Goal: Task Accomplishment & Management: Use online tool/utility

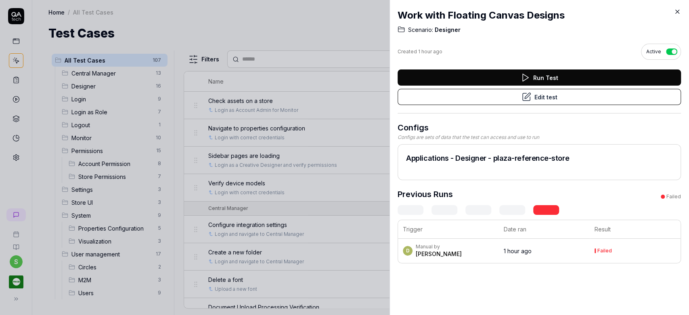
click at [677, 11] on icon at bounding box center [677, 12] width 4 height 4
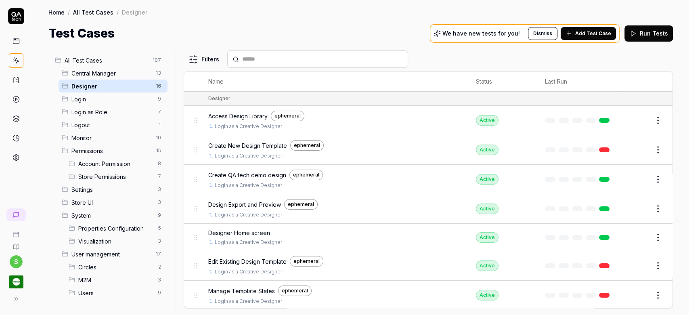
click at [267, 173] on span "Create QA tech demo design" at bounding box center [247, 175] width 78 height 8
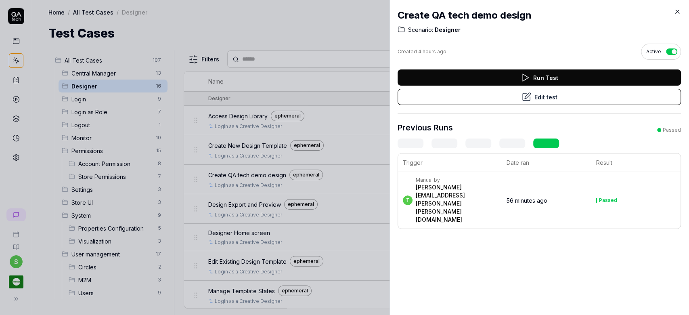
click at [579, 101] on button "Edit test" at bounding box center [538, 97] width 283 height 16
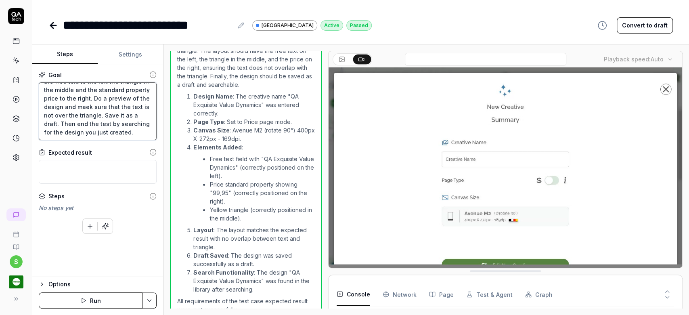
scroll to position [76, 0]
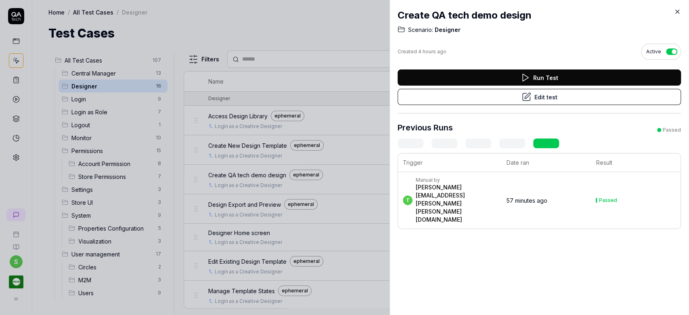
click at [678, 10] on icon at bounding box center [677, 12] width 4 height 4
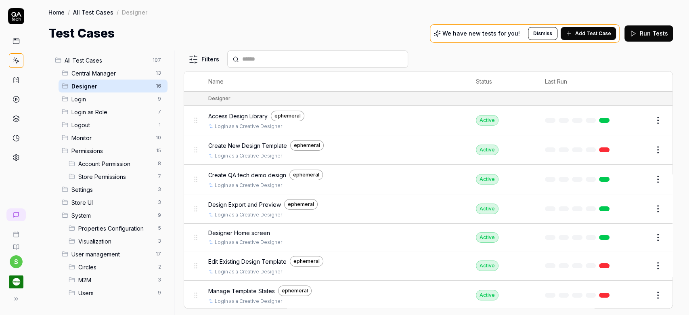
click at [336, 30] on div "Test Cases We have new tests for you! Dismiss Add Test Case Run Tests" at bounding box center [360, 33] width 624 height 18
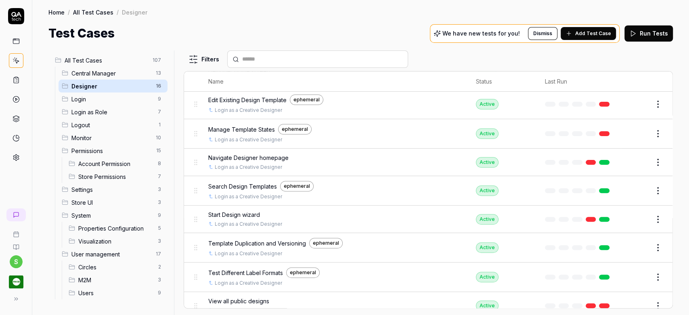
scroll to position [253, 0]
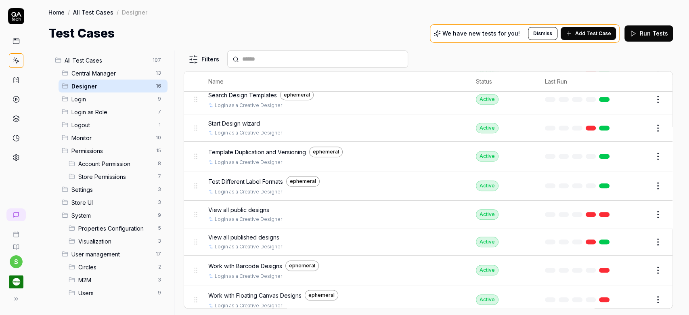
click at [261, 261] on span "Work with Barcode Designs" at bounding box center [245, 265] width 74 height 8
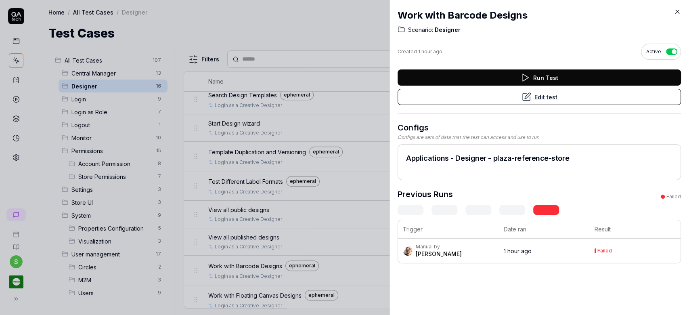
click at [565, 94] on button "Edit test" at bounding box center [538, 97] width 283 height 16
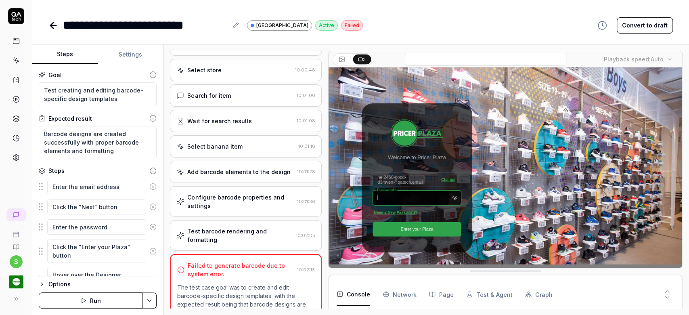
scroll to position [251, 0]
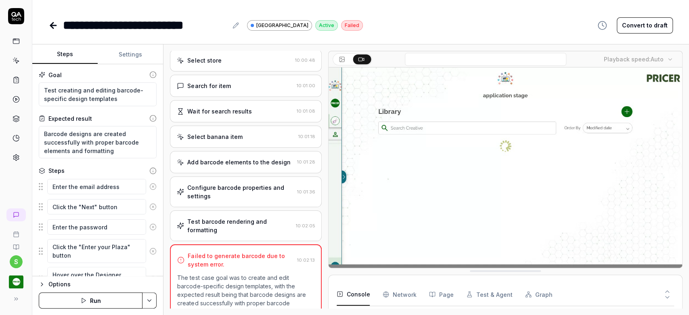
click at [399, 292] on Requests "Network" at bounding box center [398, 294] width 33 height 23
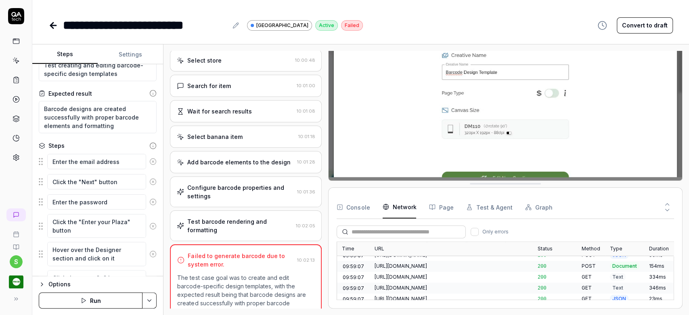
scroll to position [0, 0]
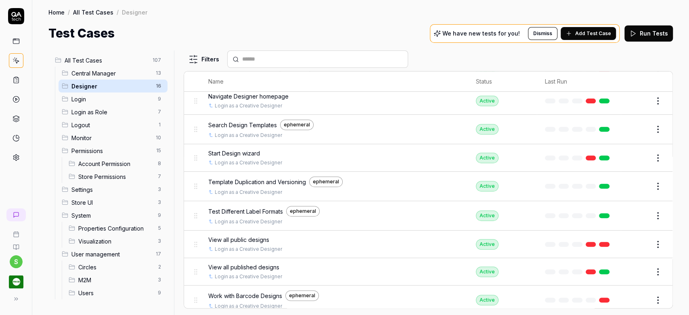
scroll to position [253, 0]
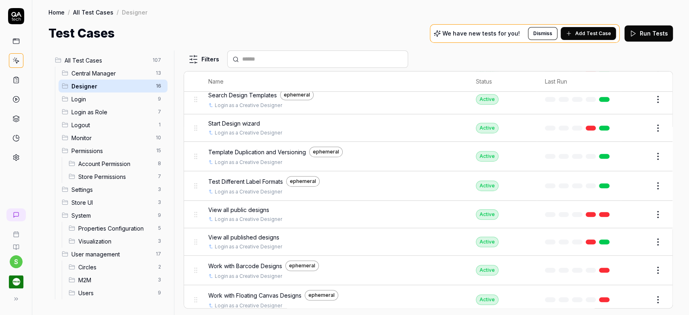
click at [388, 23] on div "Home / All Test Cases / Designer Home / All Test Cases / Designer Test Cases We…" at bounding box center [360, 21] width 656 height 42
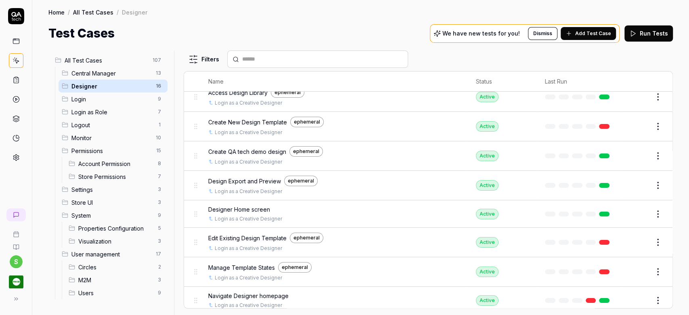
scroll to position [0, 0]
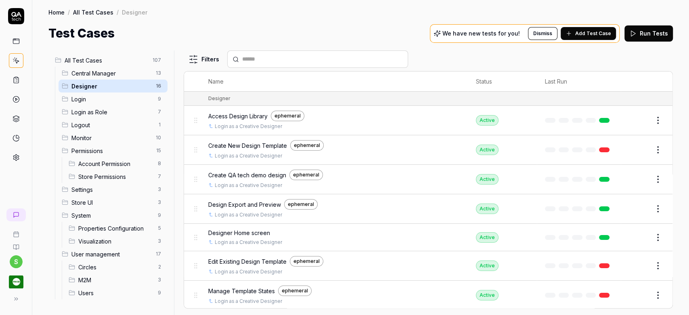
click at [248, 115] on span "Access Design Library" at bounding box center [237, 116] width 59 height 8
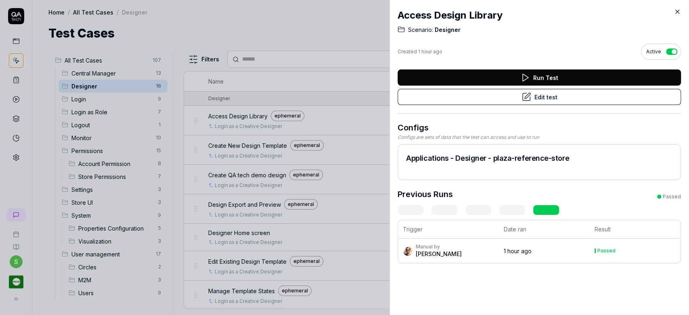
click at [494, 100] on button "Edit test" at bounding box center [538, 97] width 283 height 16
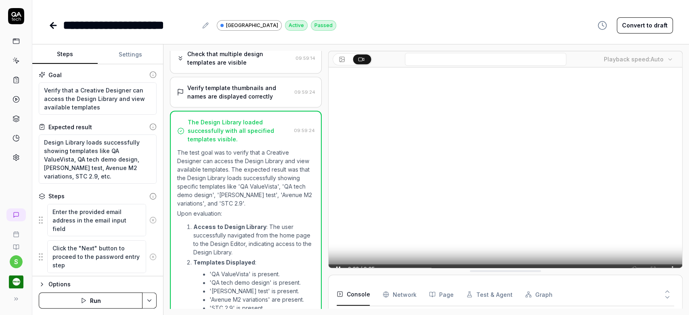
scroll to position [248, 0]
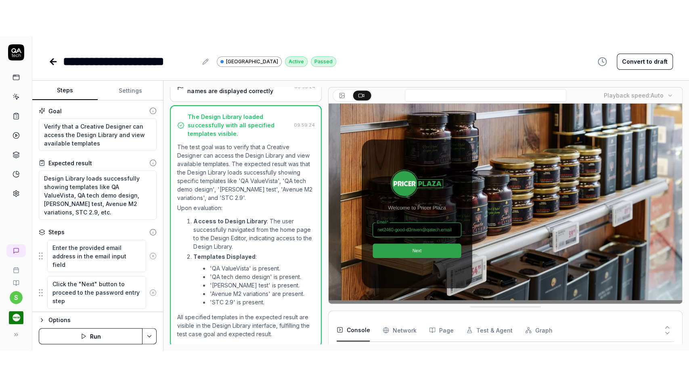
scroll to position [39, 0]
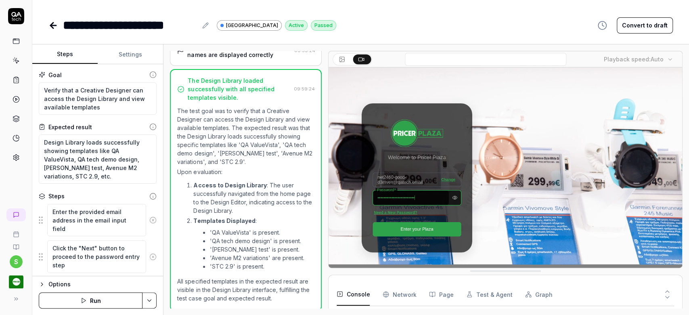
type textarea "*"
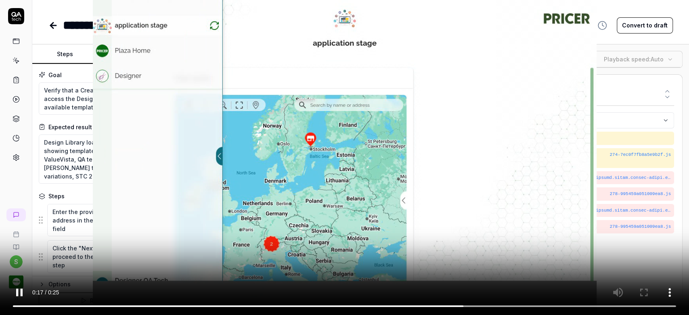
scroll to position [248, 0]
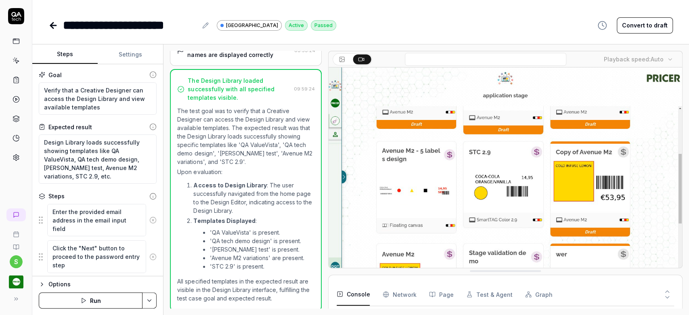
click at [49, 22] on icon at bounding box center [53, 26] width 10 height 10
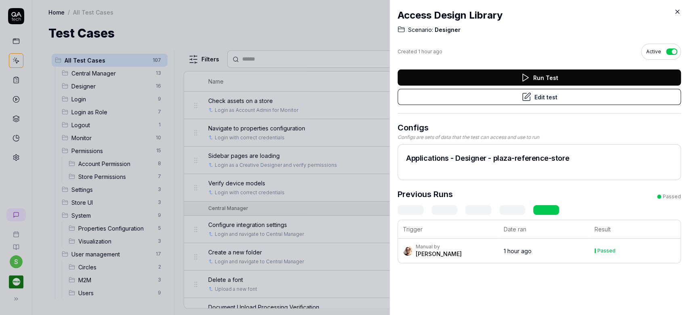
click at [678, 8] on div "Access Design Library Scenario: Designer Created 1 hour ago Active Run Test Edi…" at bounding box center [538, 157] width 299 height 315
click at [678, 14] on icon at bounding box center [676, 11] width 7 height 7
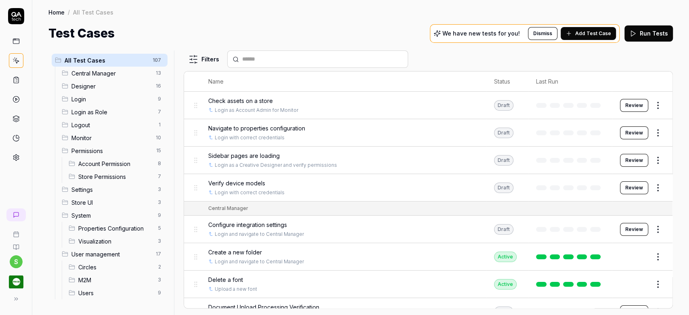
click at [411, 31] on div "Test Cases We have new tests for you! Dismiss Add Test Case Run Tests" at bounding box center [360, 33] width 624 height 18
click at [98, 84] on span "Designer" at bounding box center [110, 86] width 79 height 8
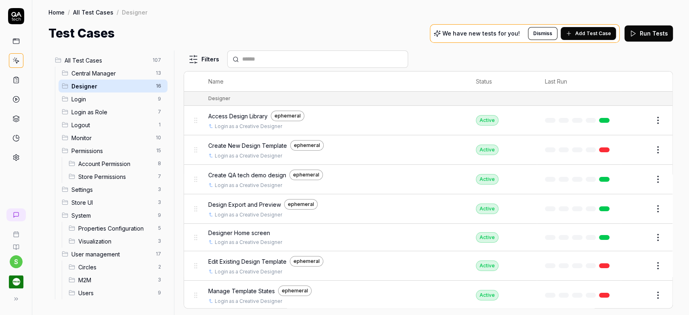
click at [274, 141] on span "Create New Design Template" at bounding box center [247, 145] width 79 height 8
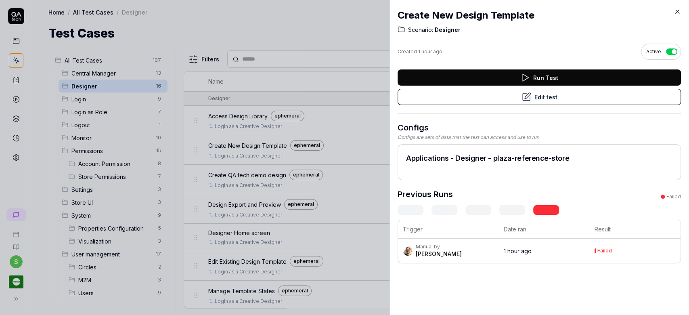
click at [559, 94] on button "Edit test" at bounding box center [538, 97] width 283 height 16
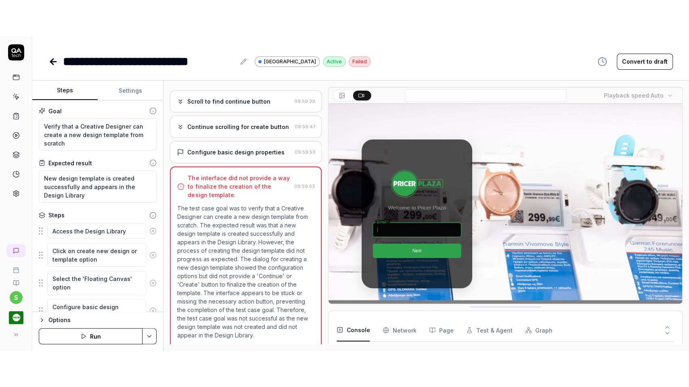
scroll to position [95, 0]
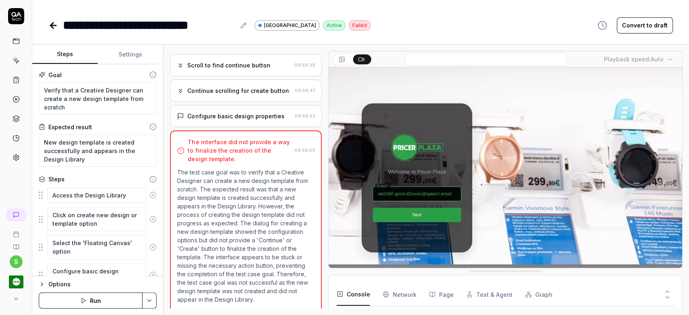
type textarea "*"
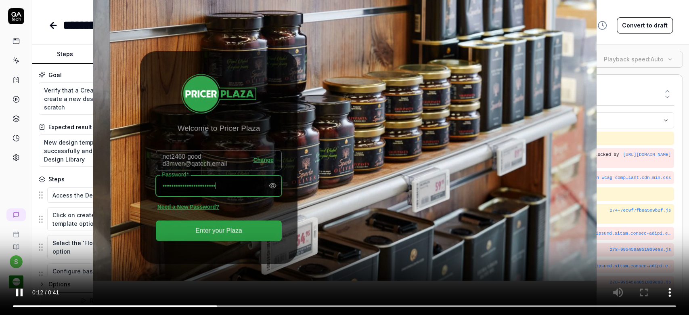
scroll to position [224, 0]
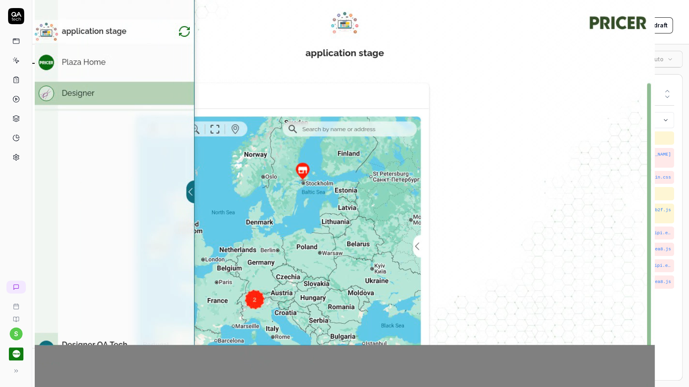
click at [625, 38] on video at bounding box center [344, 193] width 689 height 387
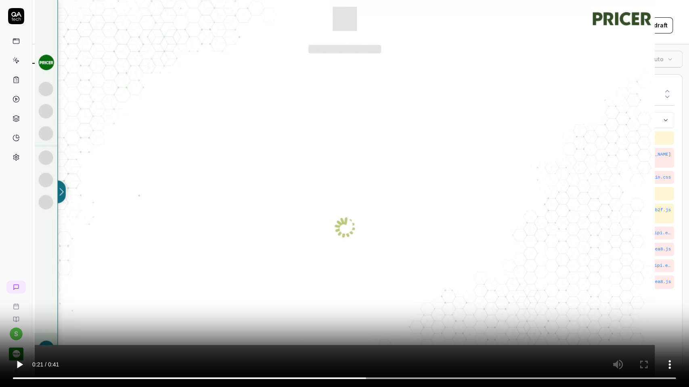
click at [624, 30] on video at bounding box center [344, 193] width 689 height 387
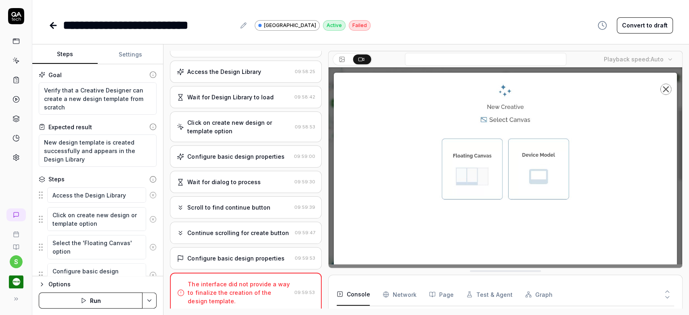
scroll to position [151, 0]
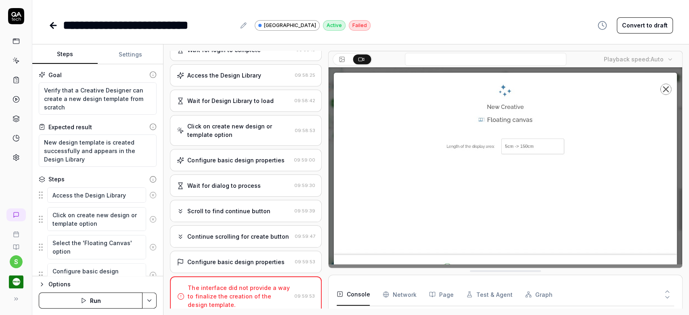
click at [52, 23] on icon at bounding box center [51, 26] width 3 height 6
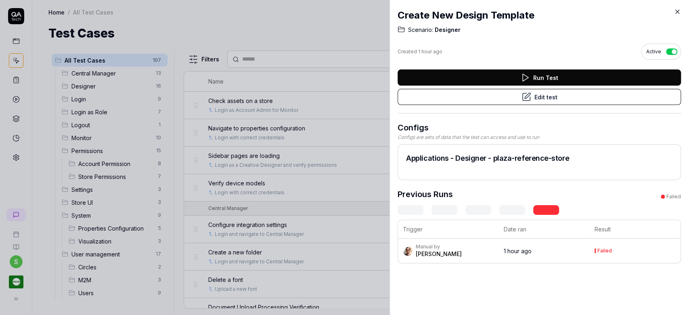
click at [676, 9] on icon at bounding box center [676, 11] width 7 height 7
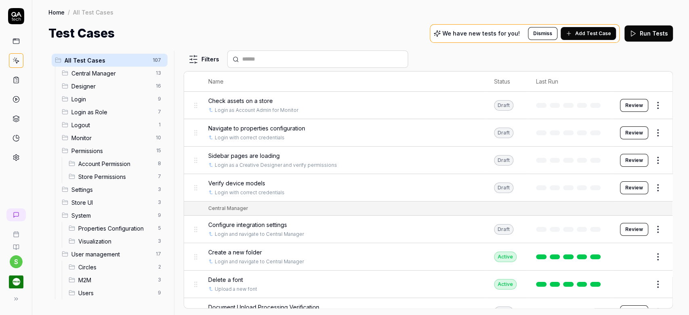
click at [98, 84] on span "Designer" at bounding box center [110, 86] width 79 height 8
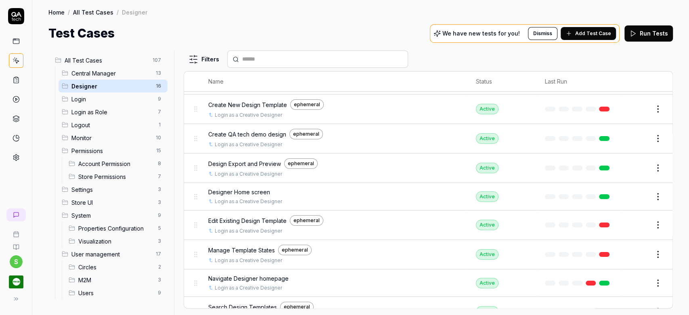
scroll to position [54, 0]
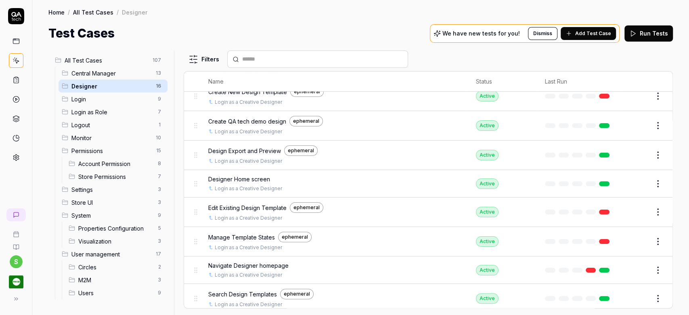
click at [278, 205] on span "Edit Existing Design Template" at bounding box center [247, 207] width 78 height 8
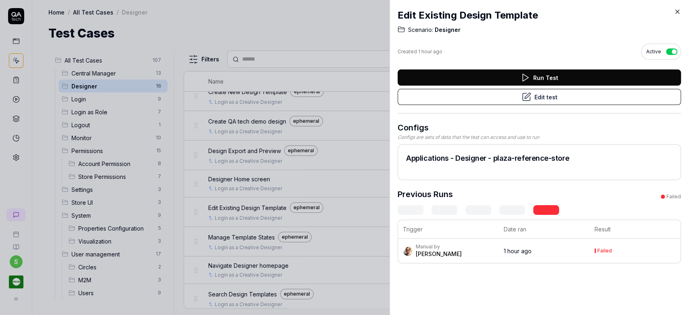
click at [541, 94] on button "Edit test" at bounding box center [538, 97] width 283 height 16
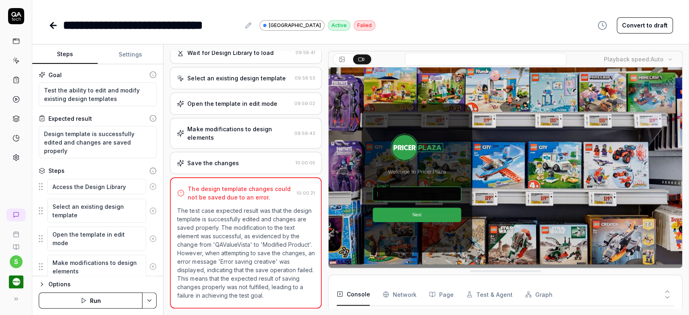
scroll to position [134, 0]
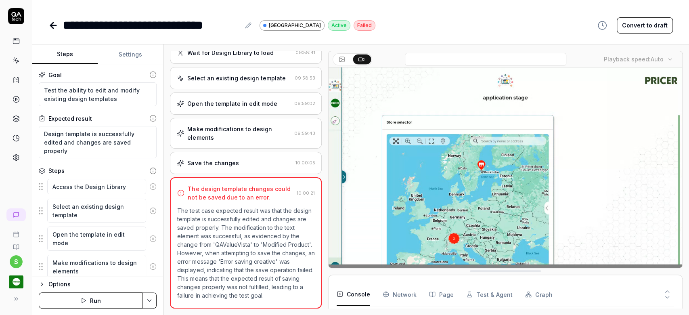
click at [406, 295] on Requests "Network" at bounding box center [398, 294] width 33 height 23
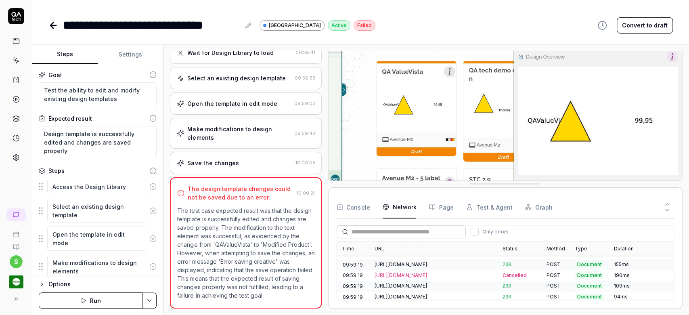
scroll to position [606, 0]
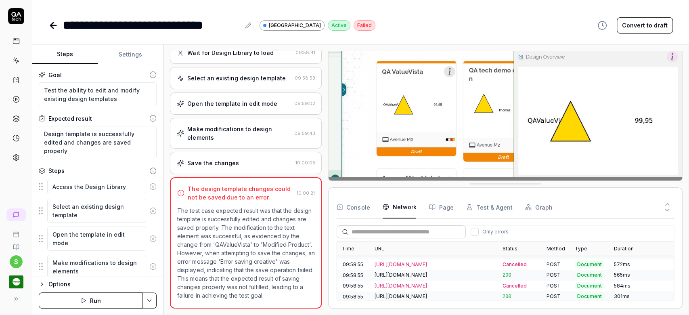
drag, startPoint x: 516, startPoint y: 273, endPoint x: 520, endPoint y: 242, distance: 31.7
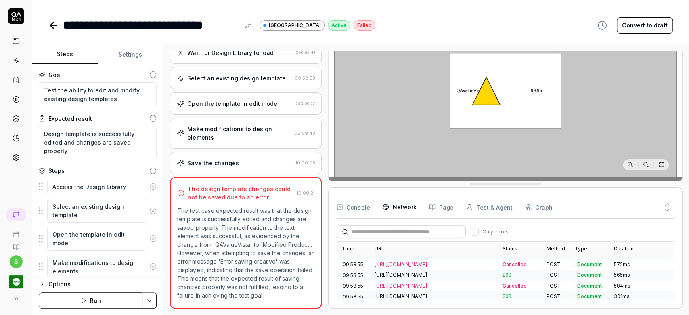
click at [519, 240] on div "Only errors Time URL Status Method Type Duration 09:57:35 https://home.stage.pr…" at bounding box center [504, 262] width 337 height 75
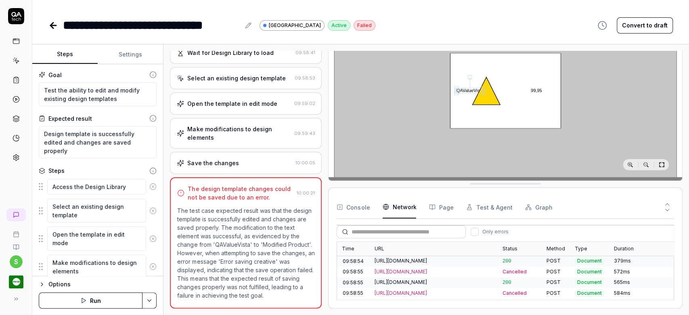
scroll to position [747, 0]
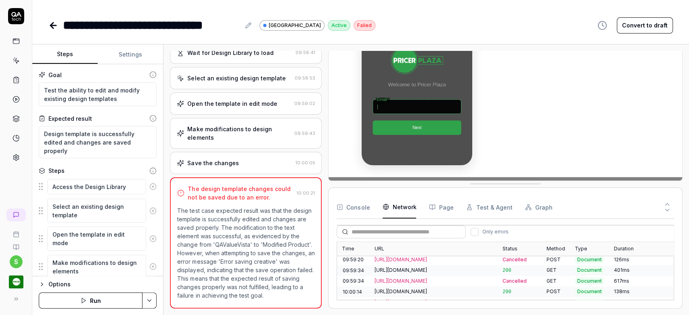
click at [470, 299] on div "https://design.stage.pricer-plaza.com/7489d84e-a299-4270-9fc2-f50858b684db/crea…" at bounding box center [433, 302] width 119 height 7
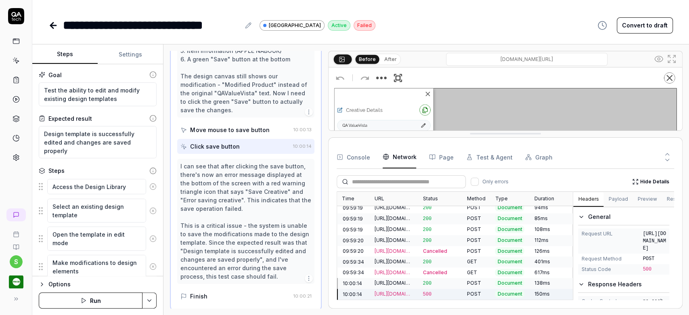
scroll to position [697, 0]
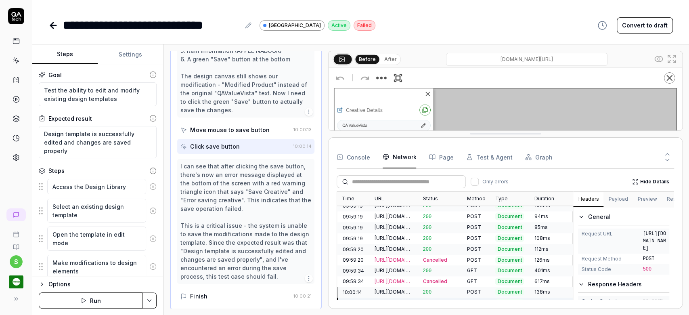
drag, startPoint x: 581, startPoint y: 184, endPoint x: 595, endPoint y: 47, distance: 137.8
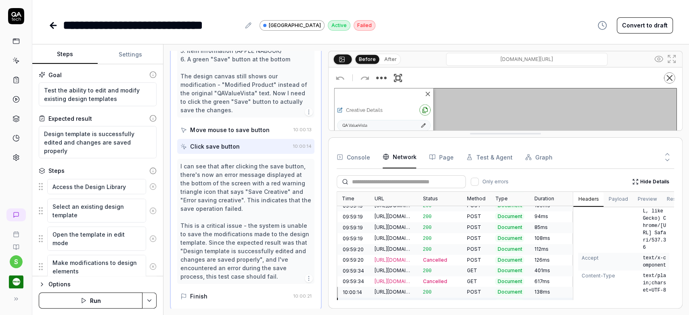
scroll to position [0, 0]
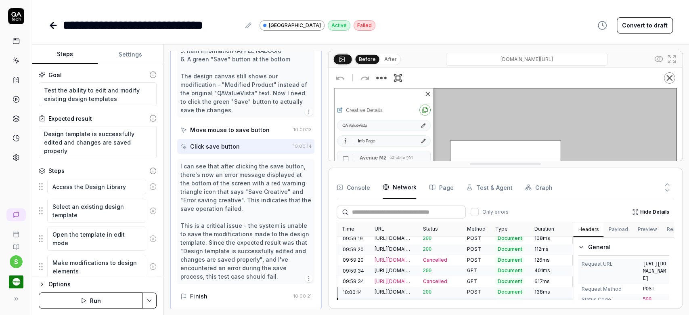
drag, startPoint x: 524, startPoint y: 133, endPoint x: 552, endPoint y: 175, distance: 50.8
click at [649, 226] on button "Preview" at bounding box center [646, 230] width 29 height 15
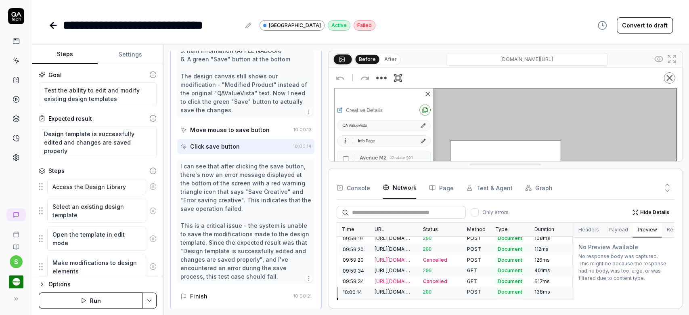
click at [664, 226] on button "Response" at bounding box center [678, 230] width 34 height 15
click at [402, 299] on div "https://design.stage.pricer-plaza.com/7489d84e-a299-4270-9fc2-f50858b684db/crea…" at bounding box center [393, 302] width 39 height 7
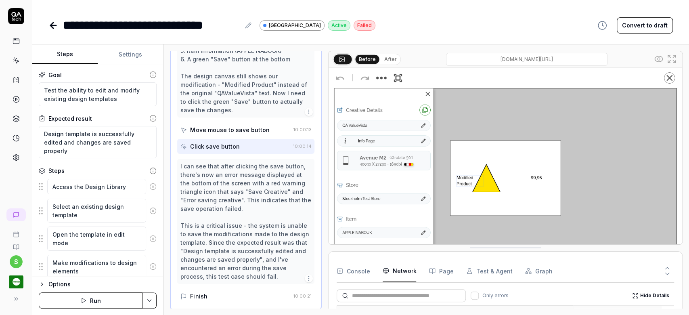
scroll to position [747, 0]
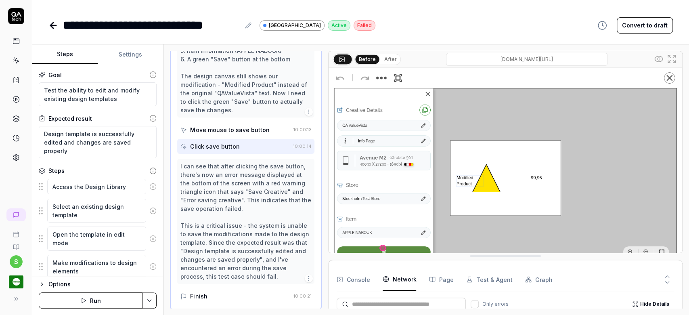
drag, startPoint x: 518, startPoint y: 164, endPoint x: 537, endPoint y: 256, distance: 93.5
click at [384, 246] on img at bounding box center [504, 177] width 353 height 221
drag, startPoint x: 444, startPoint y: 279, endPoint x: 453, endPoint y: 280, distance: 9.8
click at [444, 279] on button "Page" at bounding box center [441, 279] width 24 height 23
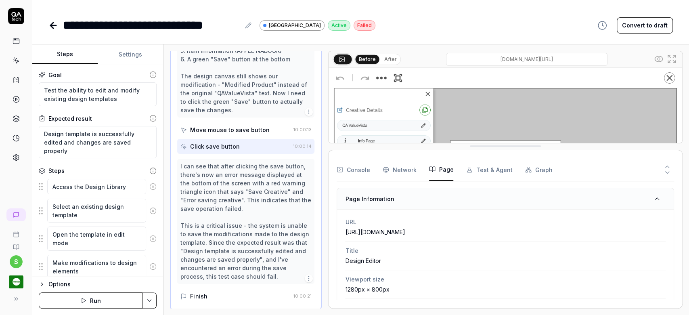
drag, startPoint x: 541, startPoint y: 257, endPoint x: 553, endPoint y: 135, distance: 122.1
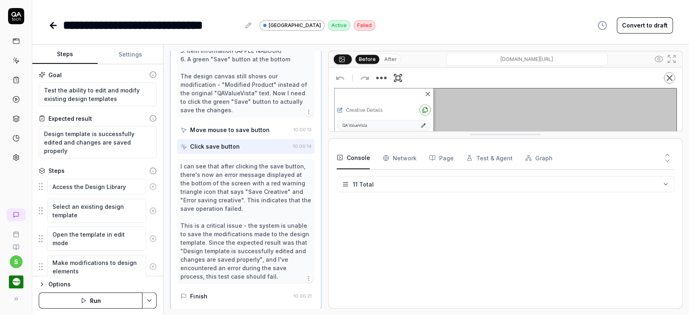
click at [341, 155] on icon "button" at bounding box center [339, 157] width 6 height 6
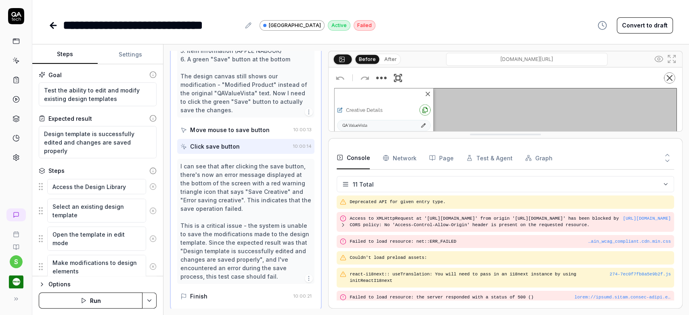
scroll to position [85, 0]
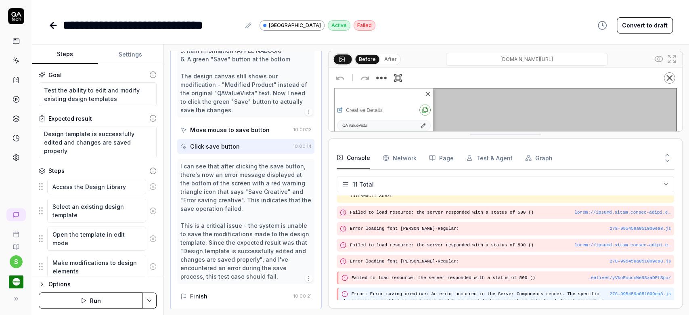
click at [344, 297] on icon at bounding box center [344, 300] width 6 height 6
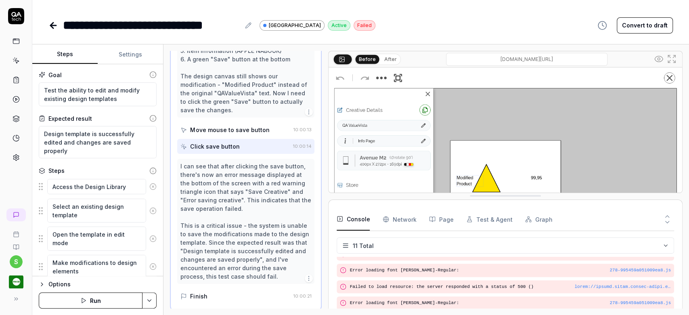
scroll to position [154, 0]
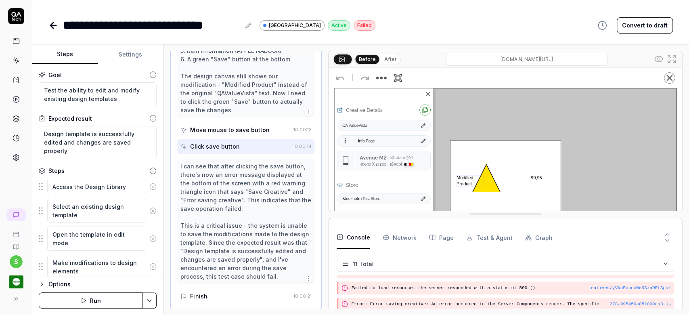
drag, startPoint x: 440, startPoint y: 134, endPoint x: 451, endPoint y: 213, distance: 80.3
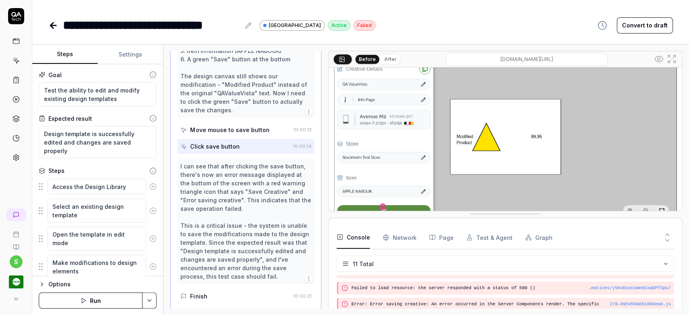
scroll to position [54, 0]
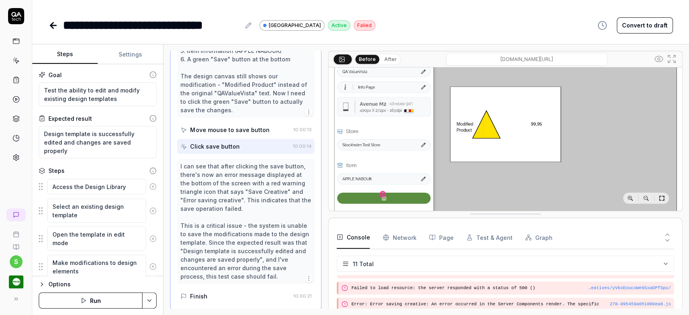
click at [53, 27] on icon at bounding box center [51, 26] width 3 height 6
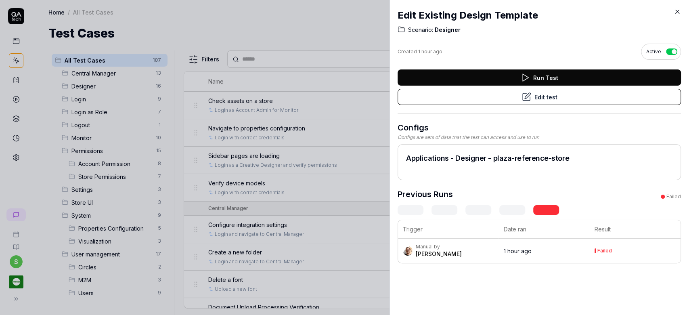
click at [677, 13] on icon at bounding box center [676, 11] width 7 height 7
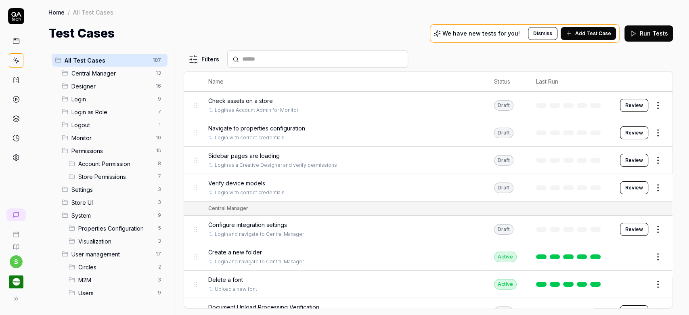
click at [92, 91] on div "Designer 16" at bounding box center [112, 85] width 109 height 13
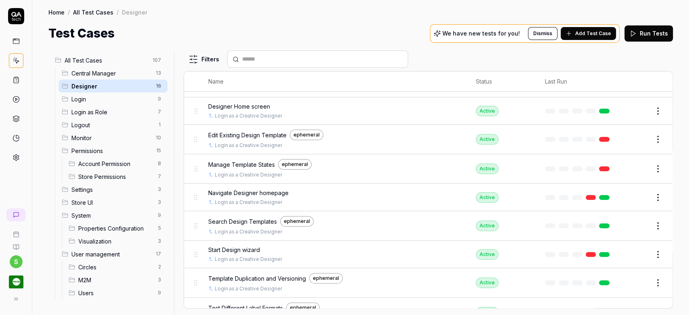
scroll to position [127, 0]
drag, startPoint x: 260, startPoint y: 159, endPoint x: 232, endPoint y: 164, distance: 29.1
click at [232, 164] on div "Manage Template States ephemeral" at bounding box center [333, 163] width 251 height 10
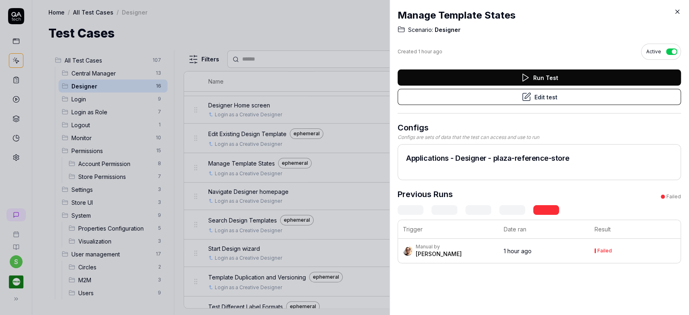
click at [616, 104] on button "Edit test" at bounding box center [538, 97] width 283 height 16
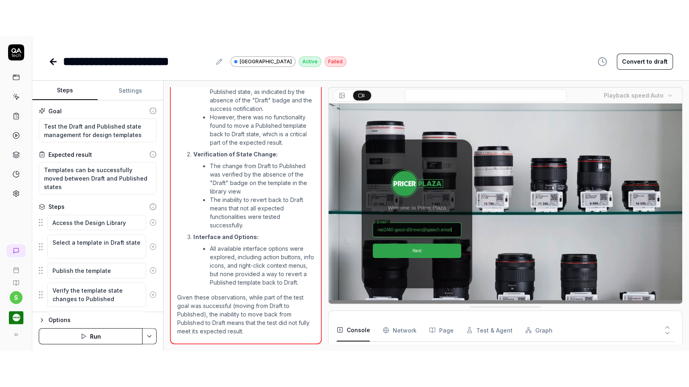
scroll to position [95, 0]
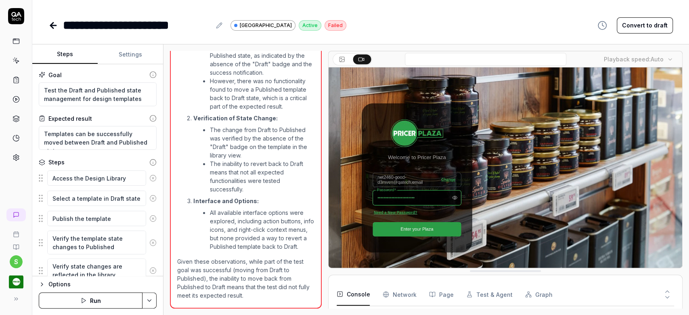
type textarea "*"
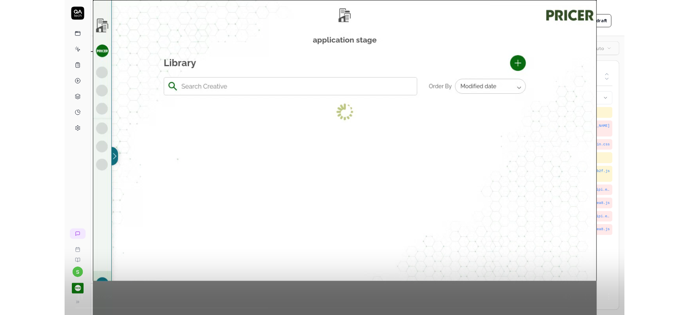
scroll to position [406, 0]
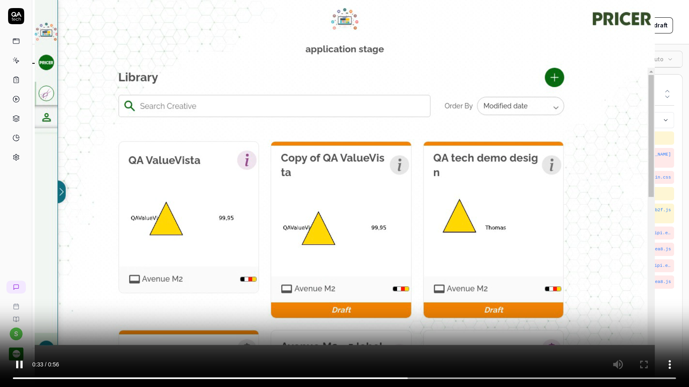
click at [374, 190] on video at bounding box center [344, 193] width 689 height 387
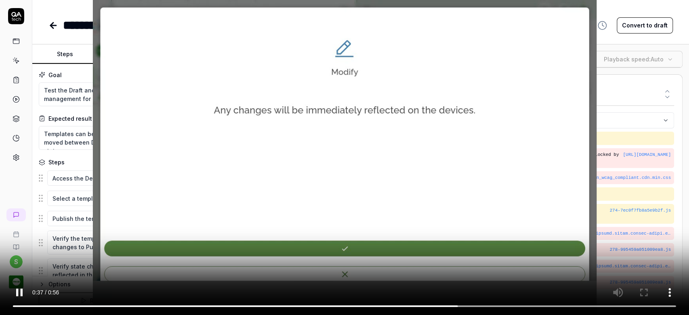
scroll to position [479, 0]
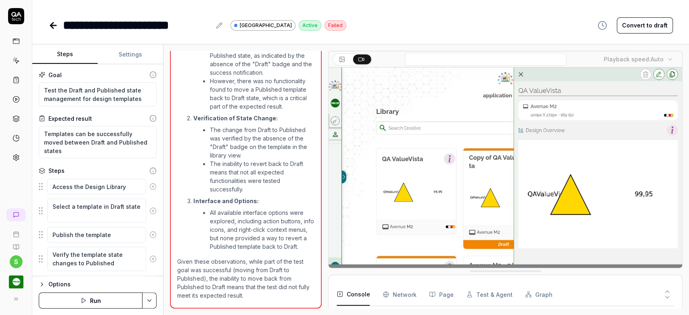
click at [53, 24] on icon at bounding box center [53, 26] width 10 height 10
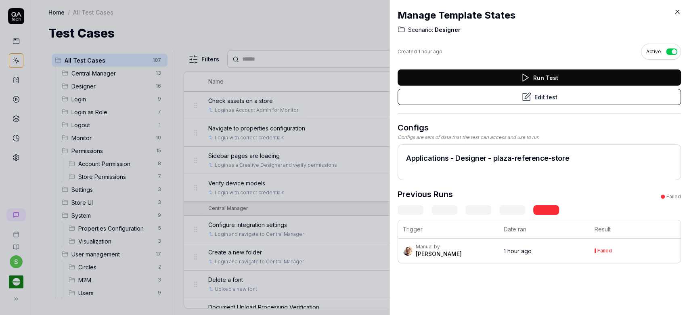
click at [677, 13] on icon at bounding box center [676, 11] width 7 height 7
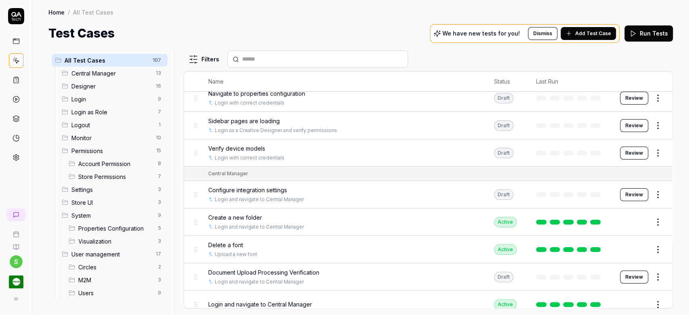
scroll to position [54, 0]
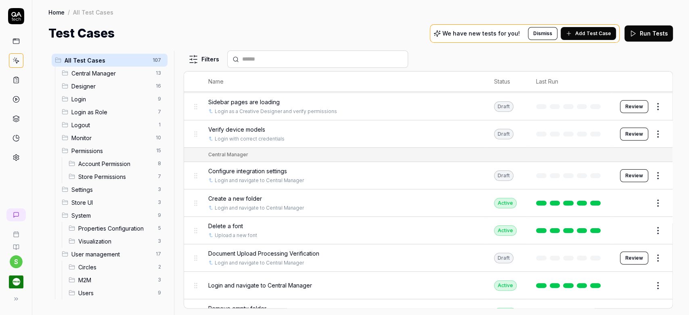
click at [96, 84] on span "Designer" at bounding box center [110, 86] width 79 height 8
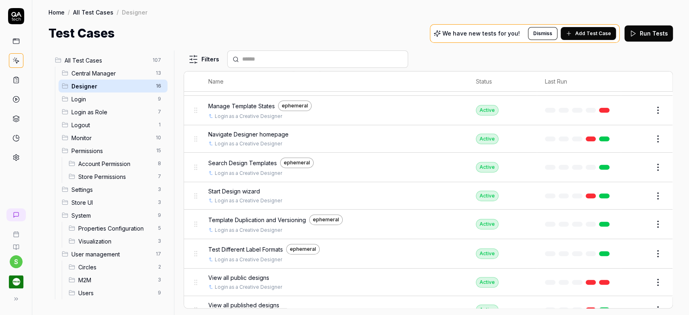
scroll to position [190, 0]
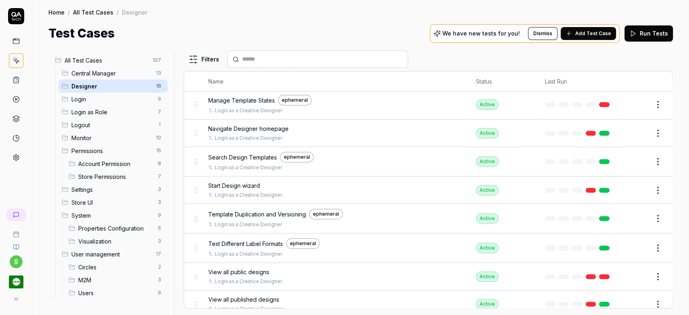
click at [270, 125] on span "Navigate Designer homepage" at bounding box center [248, 128] width 80 height 8
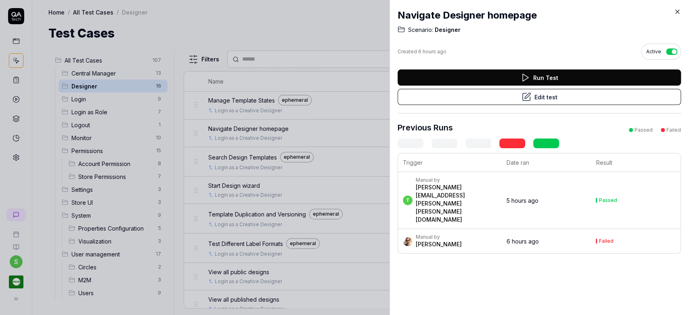
click at [512, 96] on button "Edit test" at bounding box center [538, 97] width 283 height 16
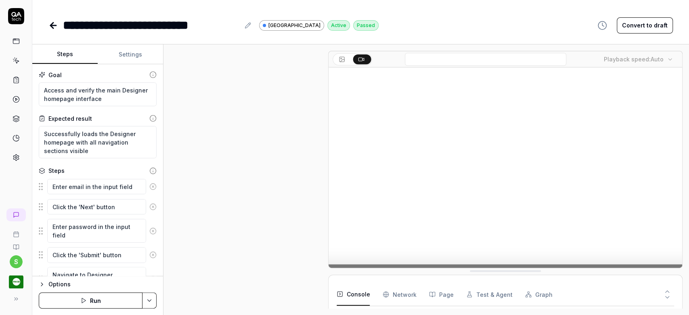
type textarea "*"
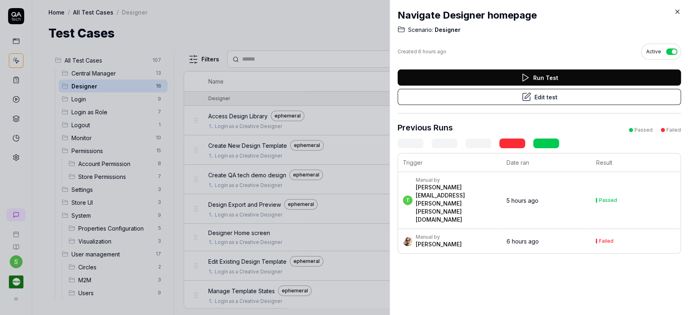
click at [677, 10] on icon at bounding box center [676, 11] width 7 height 7
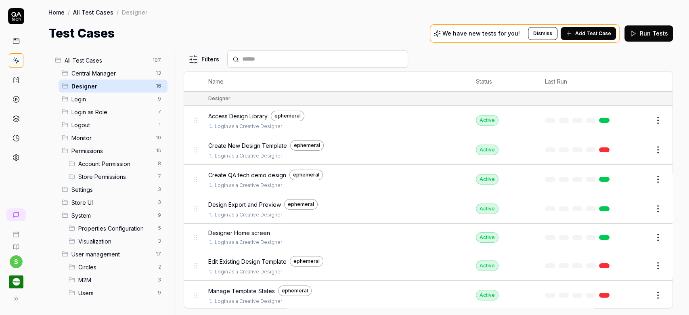
click at [398, 28] on div "Test Cases We have new tests for you! Dismiss Add Test Case Run Tests" at bounding box center [360, 33] width 624 height 18
